Goal: Information Seeking & Learning: Learn about a topic

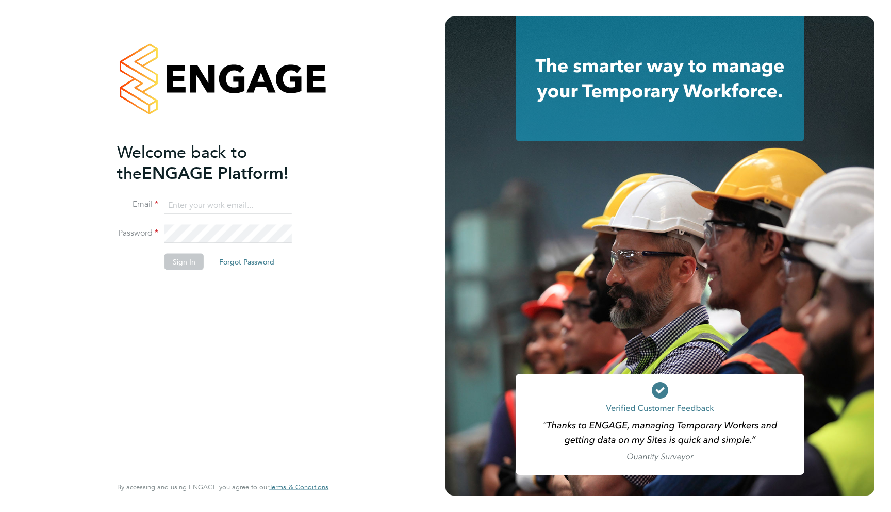
click at [253, 204] on input at bounding box center [227, 205] width 127 height 19
type input "support@engagelabs.io"
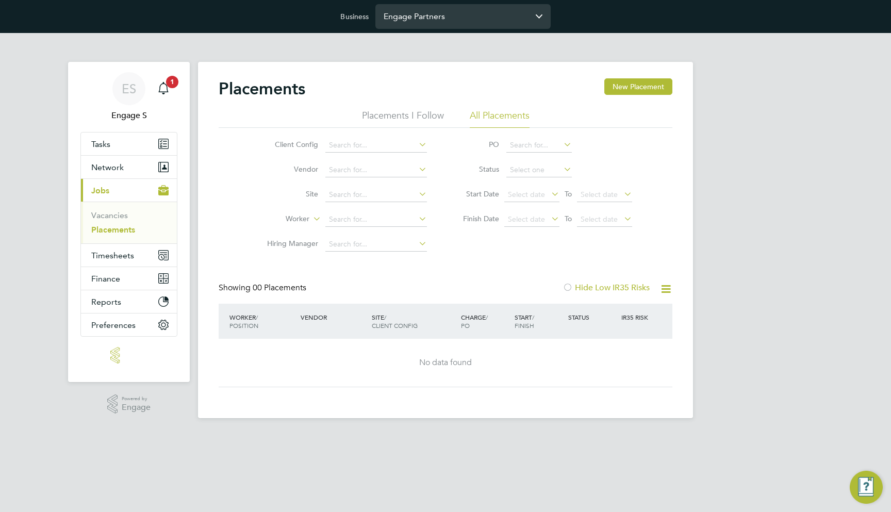
click at [425, 20] on input "Engage Partners" at bounding box center [462, 16] width 175 height 24
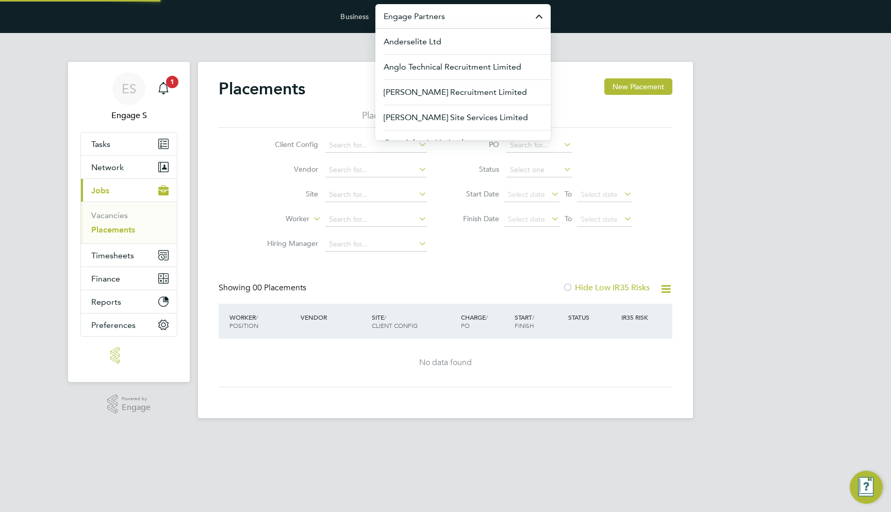
click at [425, 20] on input "Engage Partners" at bounding box center [462, 16] width 175 height 24
type input "morgan"
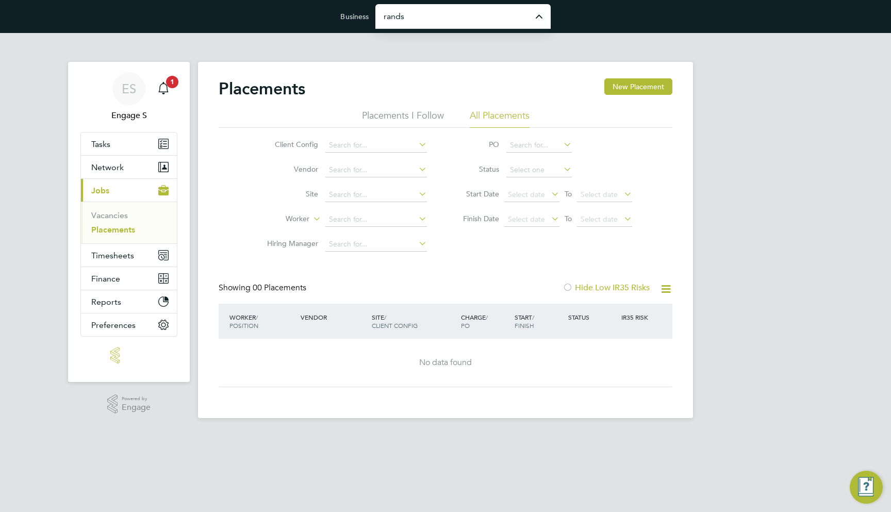
type input "Randstad Solutions Limited"
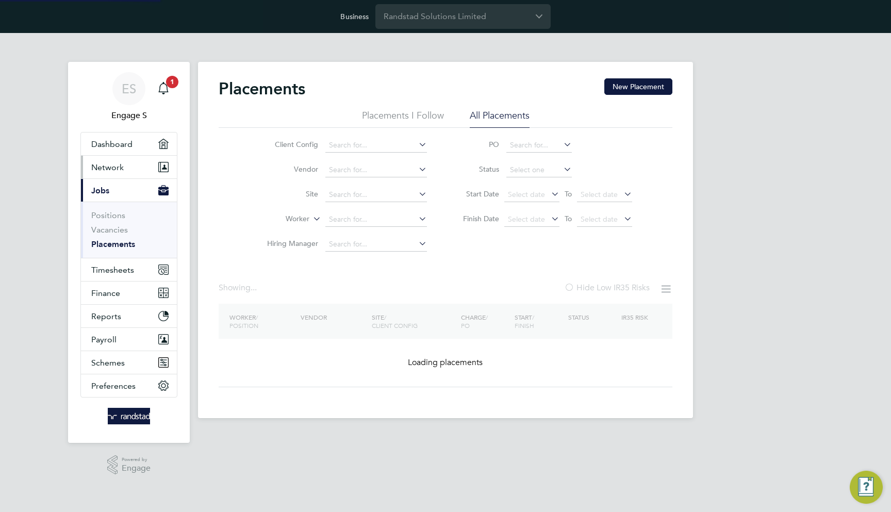
click at [120, 162] on span "Network" at bounding box center [107, 167] width 32 height 10
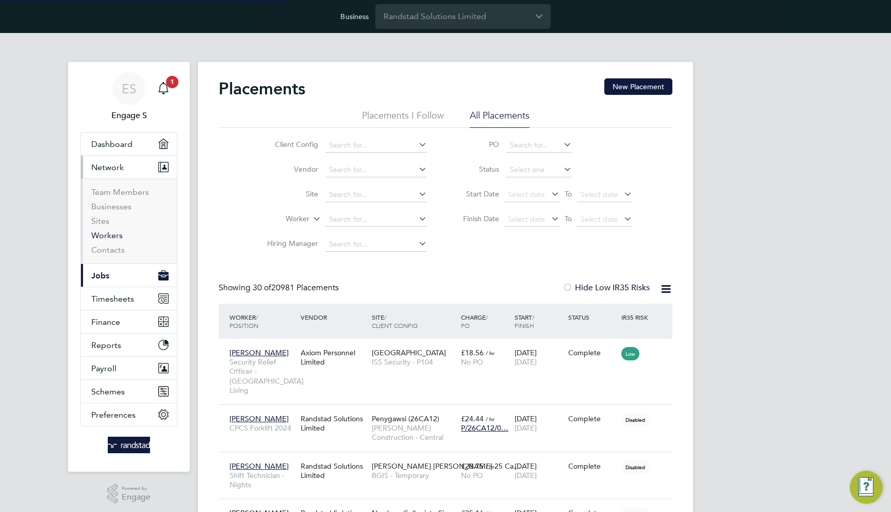
click at [113, 236] on link "Workers" at bounding box center [106, 235] width 31 height 10
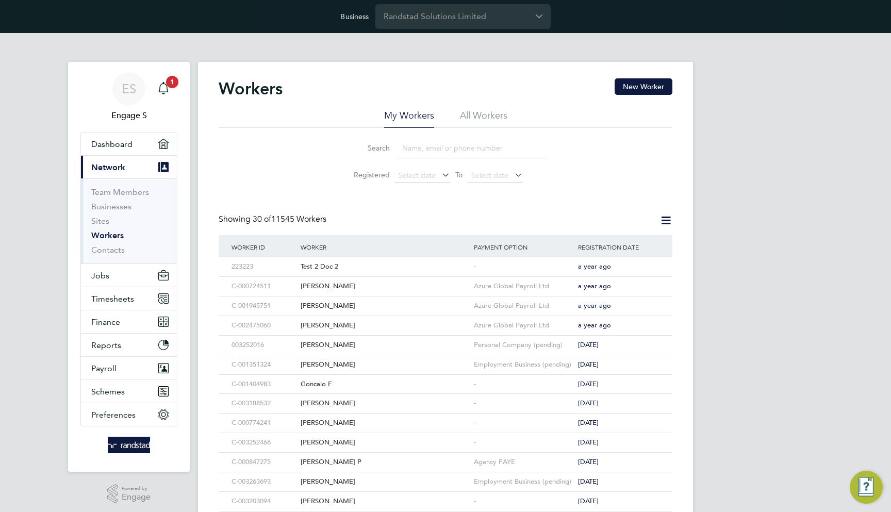
click at [468, 120] on li "All Workers" at bounding box center [483, 118] width 47 height 19
click at [390, 283] on div "[PERSON_NAME]" at bounding box center [384, 286] width 173 height 19
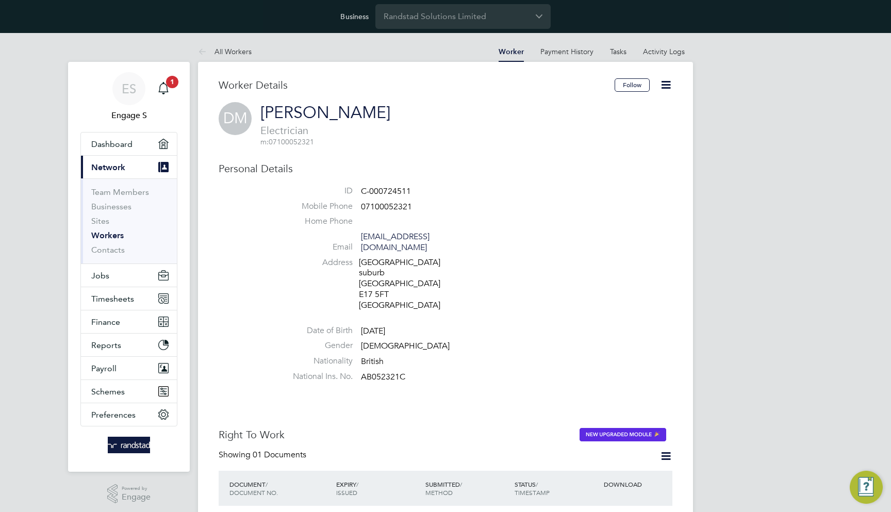
click at [574, 162] on h3 "Personal Details" at bounding box center [446, 168] width 454 height 13
